Goal: Task Accomplishment & Management: Manage account settings

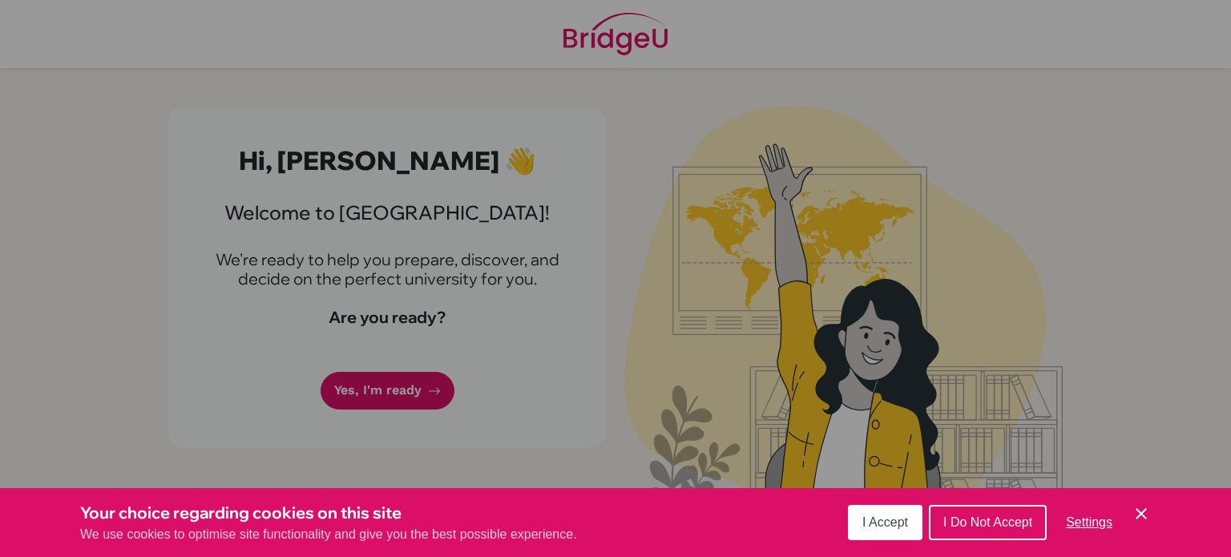
click at [898, 529] on span "I Accept" at bounding box center [885, 522] width 46 height 14
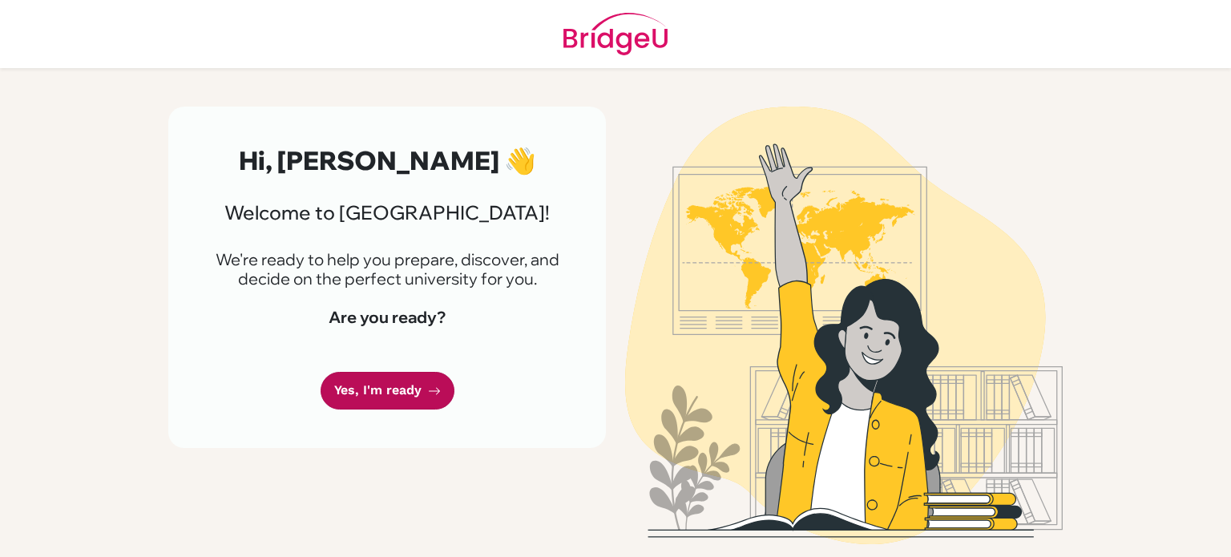
click at [428, 405] on link "Yes, I'm ready" at bounding box center [388, 391] width 134 height 38
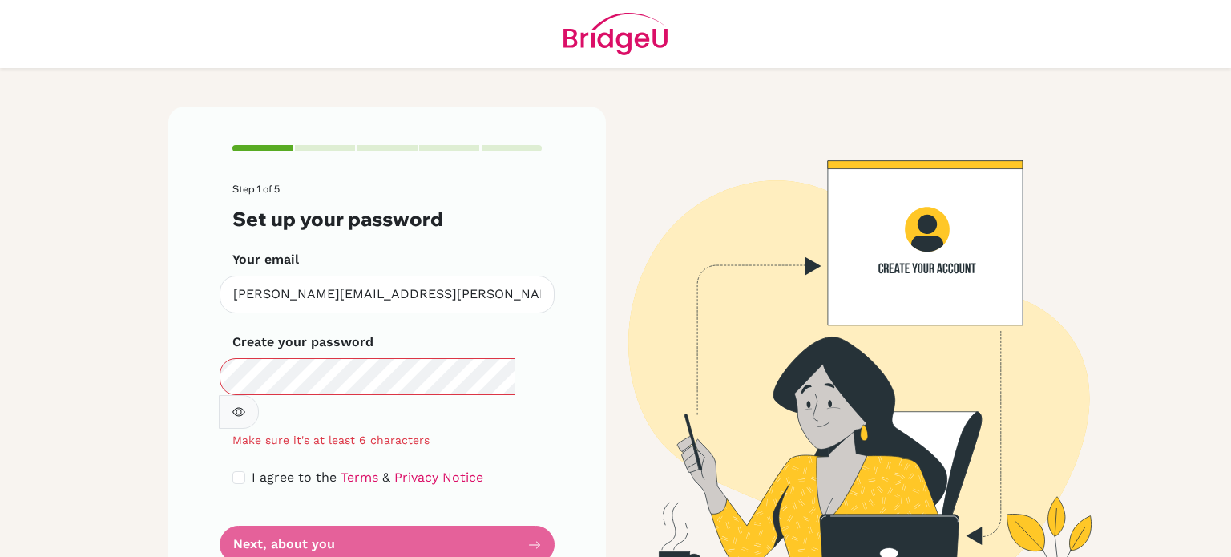
click at [245, 405] on icon "button" at bounding box center [238, 411] width 13 height 13
click at [259, 395] on button "button" at bounding box center [239, 412] width 40 height 34
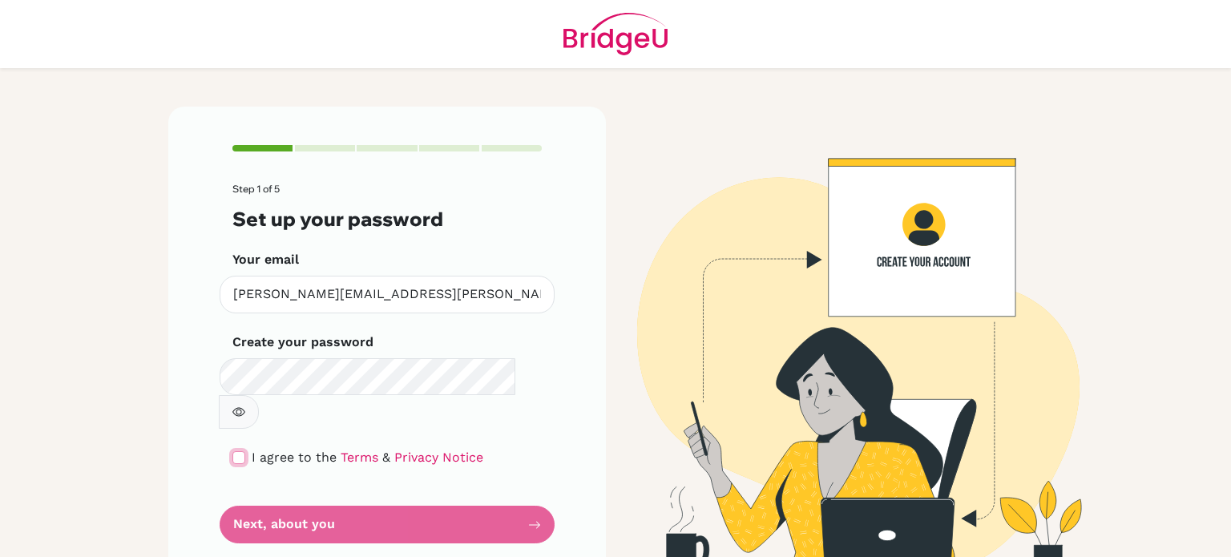
click at [243, 451] on input "checkbox" at bounding box center [238, 457] width 13 height 13
checkbox input "true"
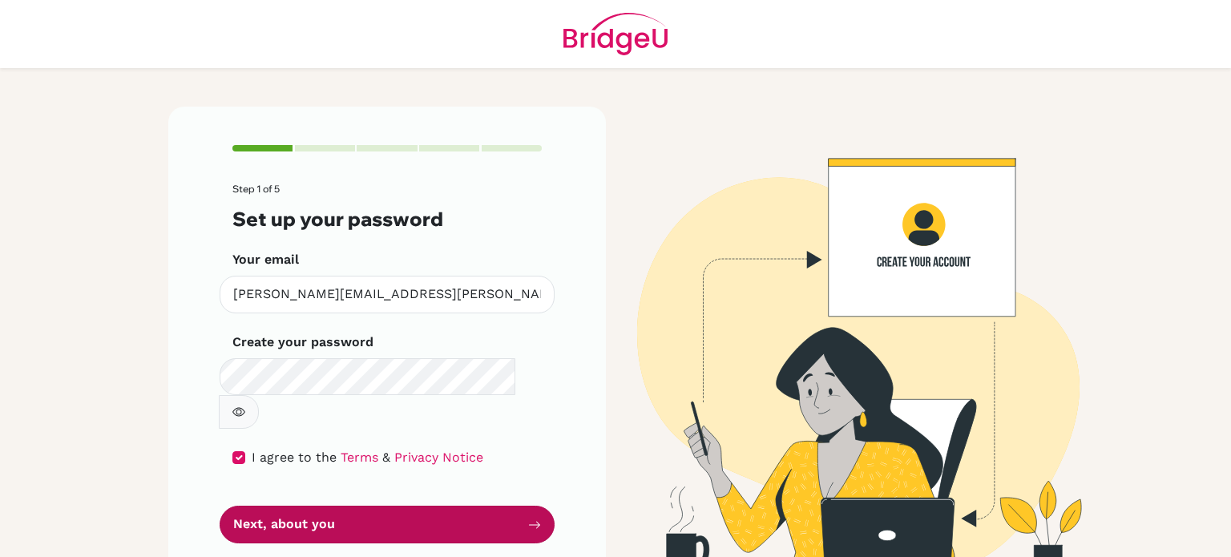
click at [280, 506] on button "Next, about you" at bounding box center [387, 525] width 335 height 38
